Goal: Obtain resource: Obtain resource

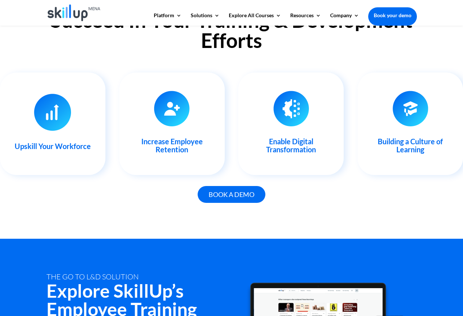
scroll to position [769, 0]
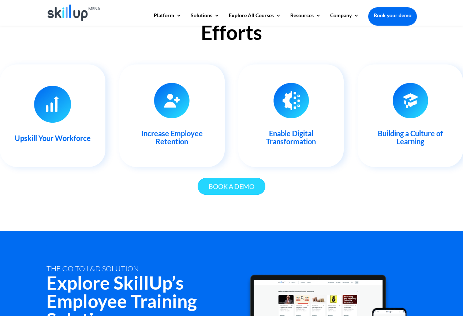
click at [238, 187] on link "Book a demo" at bounding box center [232, 186] width 68 height 17
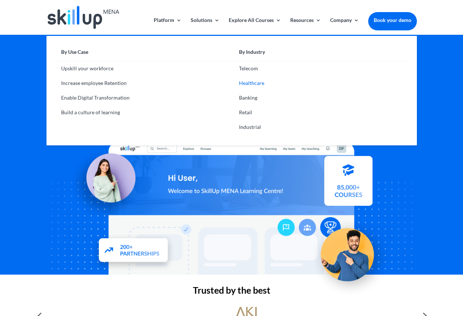
click at [253, 82] on link "Healthcare" at bounding box center [321, 83] width 178 height 15
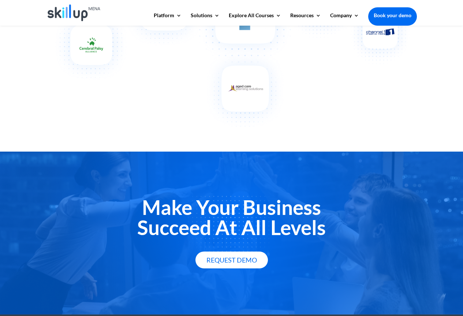
scroll to position [1269, 0]
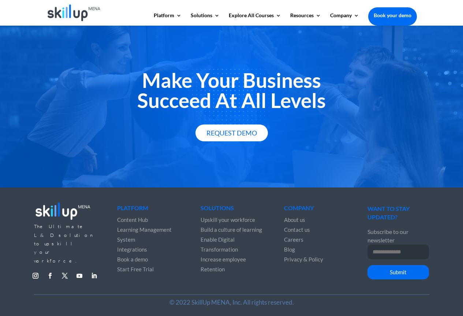
drag, startPoint x: 139, startPoint y: 30, endPoint x: 101, endPoint y: 44, distance: 40.8
click at [101, 44] on div "Make Your Business Succeed At All Levels Request Demo" at bounding box center [231, 106] width 463 height 163
